Goal: Transaction & Acquisition: Obtain resource

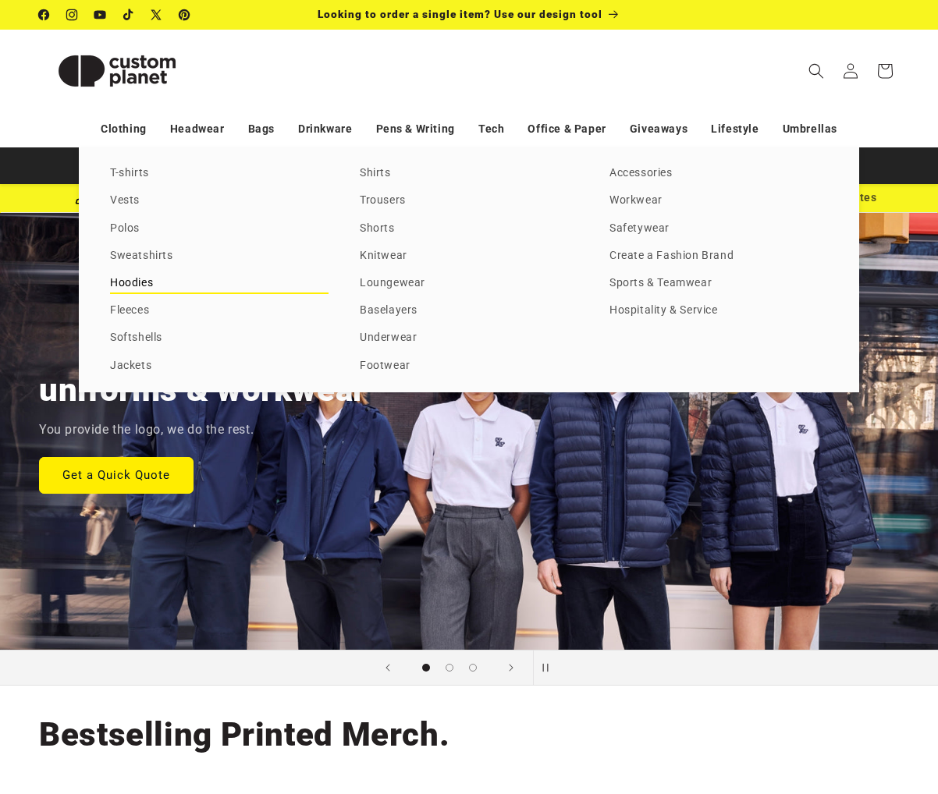
click at [127, 286] on link "Hoodies" at bounding box center [219, 283] width 218 height 21
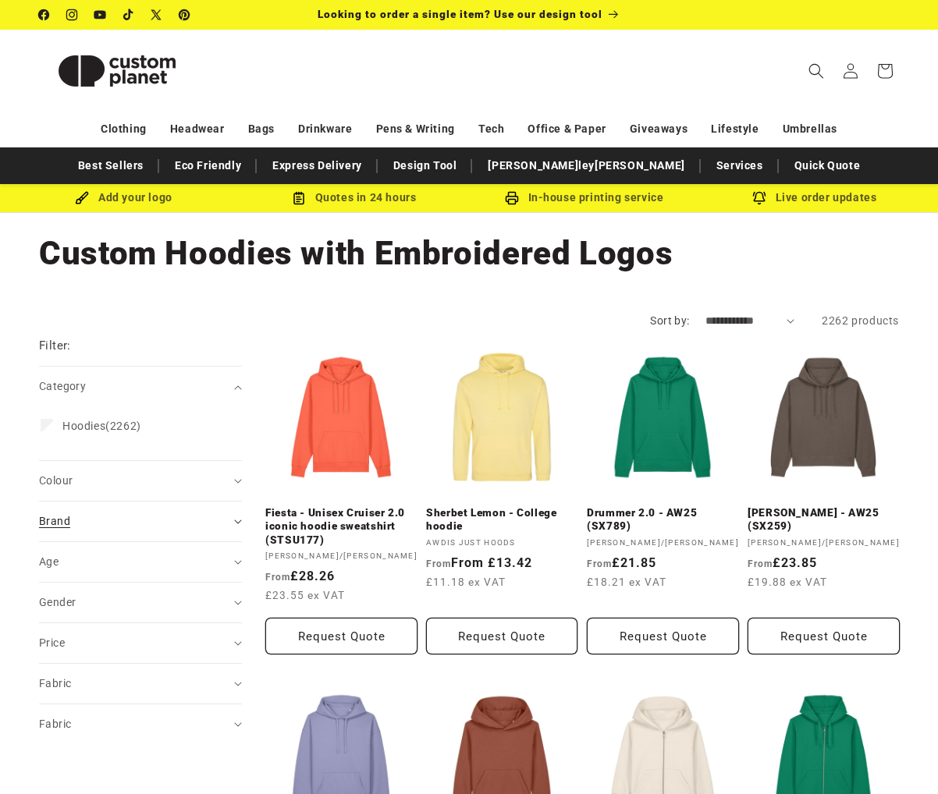
click at [68, 526] on span "Brand (0)" at bounding box center [54, 521] width 31 height 12
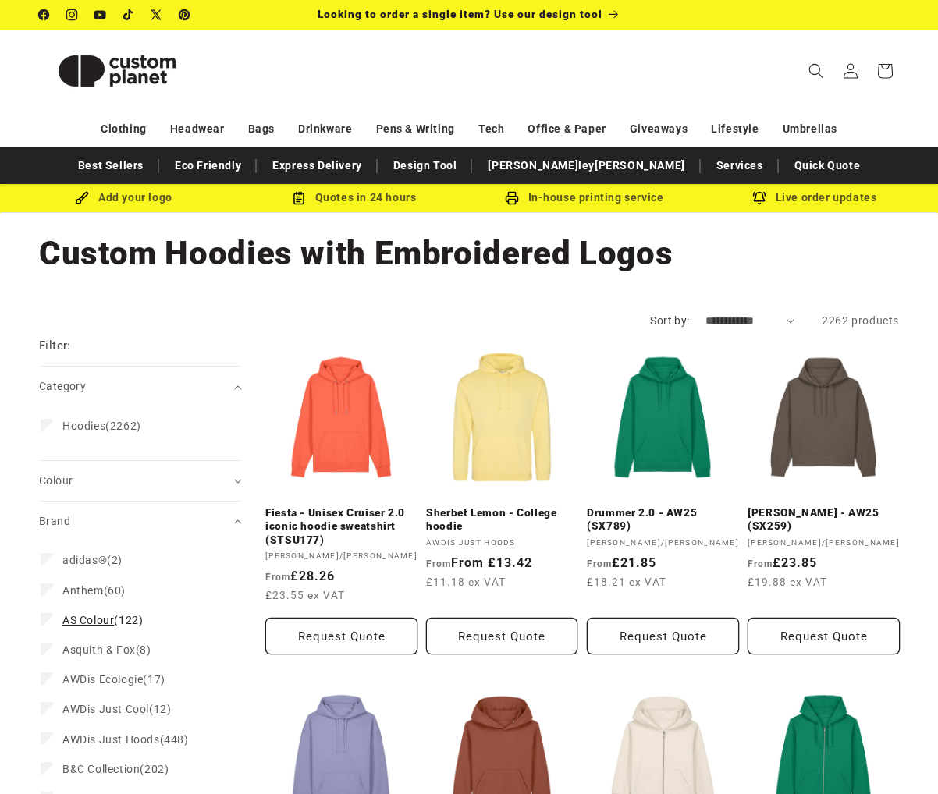
click at [89, 611] on label "AS Colour (122) AS Colour (122 products)" at bounding box center [136, 620] width 190 height 30
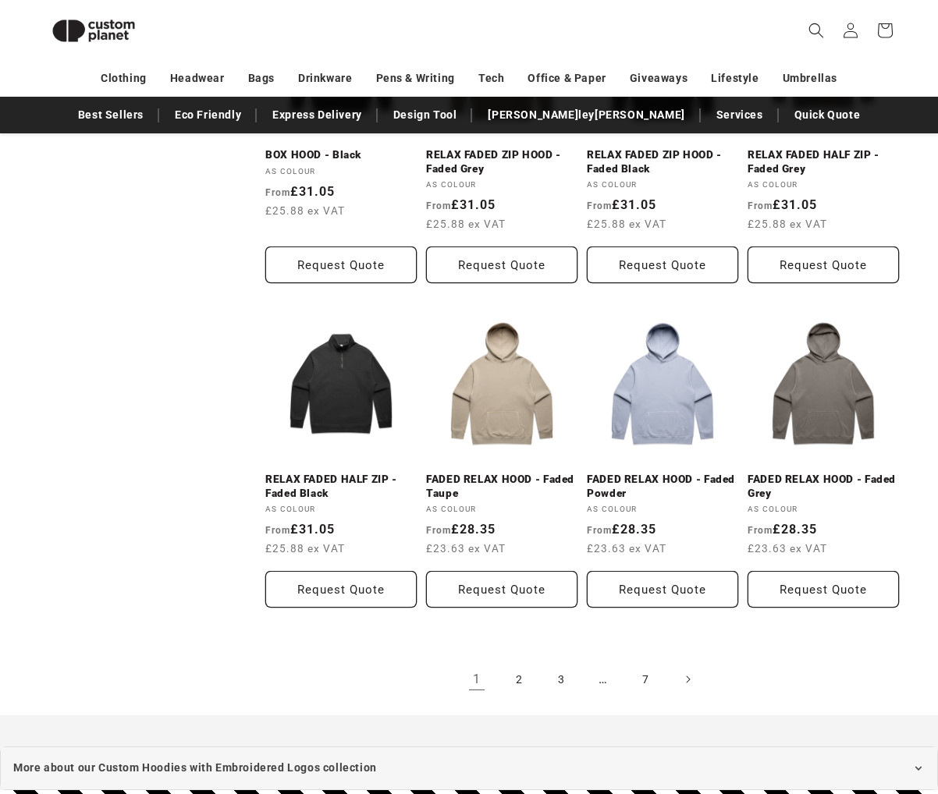
scroll to position [1300, 0]
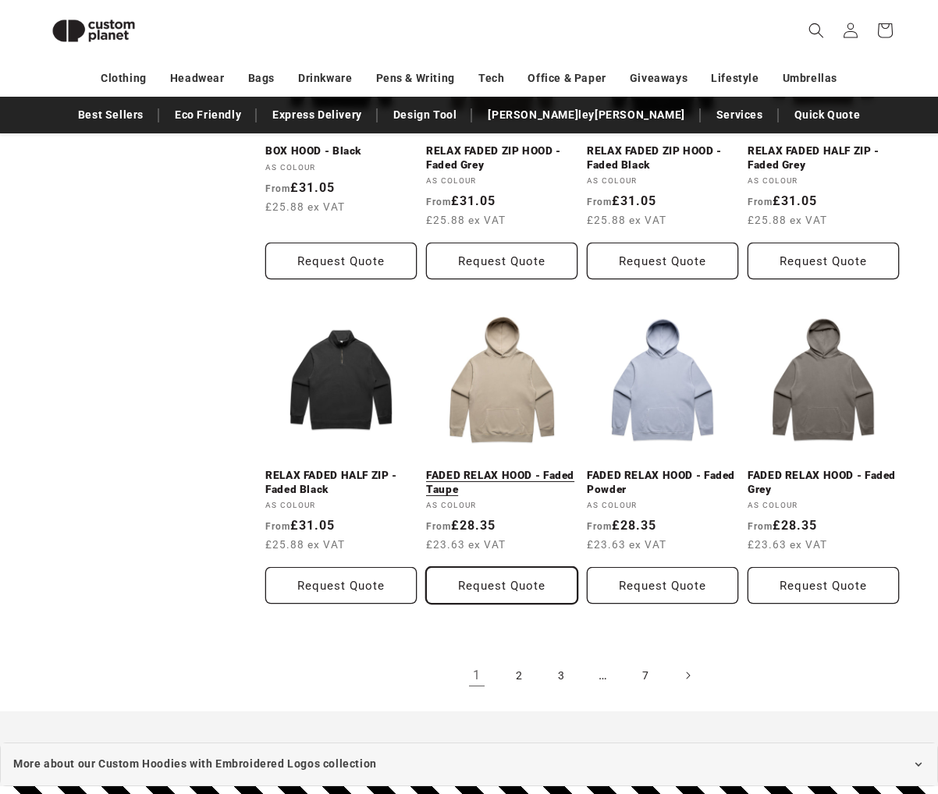
click at [492, 575] on button "Request Quote" at bounding box center [501, 585] width 151 height 37
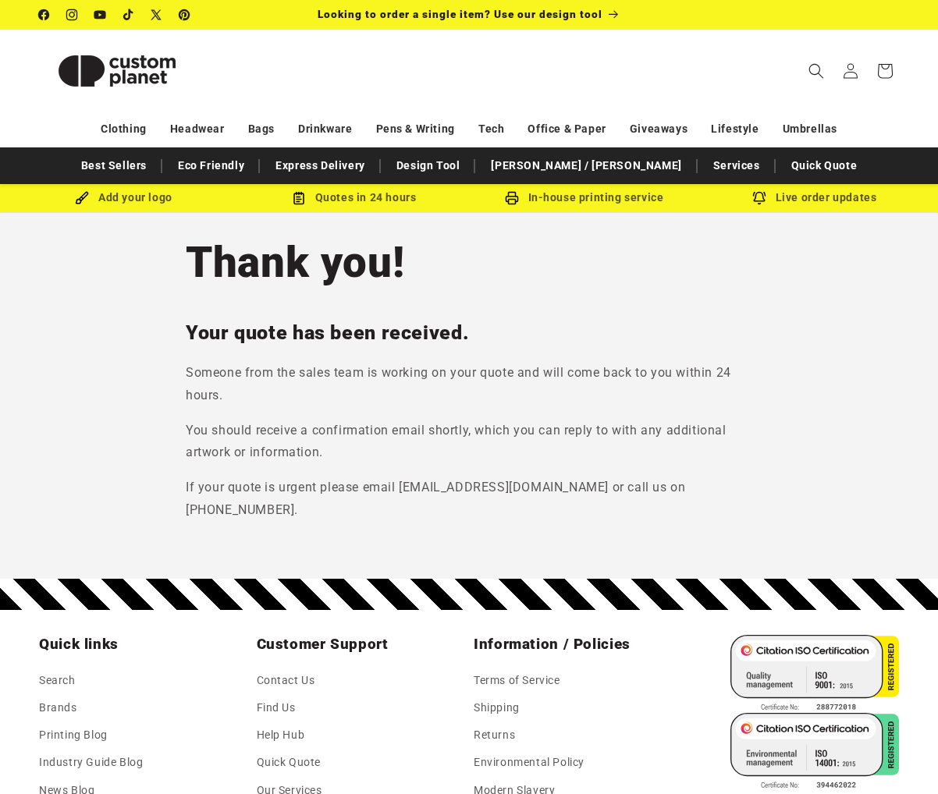
click at [766, 402] on section "Thank you! Your quote has been received. Someone from the sales team is working…" at bounding box center [469, 396] width 938 height 366
click at [871, 413] on section "Thank you! Your quote has been received. Someone from the sales team is working…" at bounding box center [469, 396] width 938 height 366
